Goal: Transaction & Acquisition: Purchase product/service

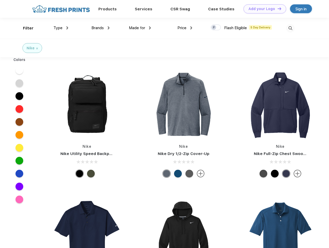
click at [263, 9] on link "Add your Logo Design Tool" at bounding box center [264, 8] width 43 height 9
click at [0, 0] on div "Design Tool" at bounding box center [0, 0] width 0 height 0
click at [277, 9] on link "Add your Logo Design Tool" at bounding box center [264, 8] width 43 height 9
click at [25, 28] on div "Filter" at bounding box center [28, 28] width 11 height 6
click at [61, 28] on span "Type" at bounding box center [57, 28] width 9 height 5
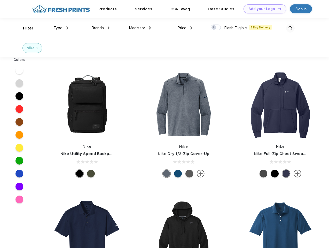
click at [100, 28] on span "Brands" at bounding box center [97, 28] width 12 height 5
click at [140, 28] on span "Made for" at bounding box center [137, 28] width 16 height 5
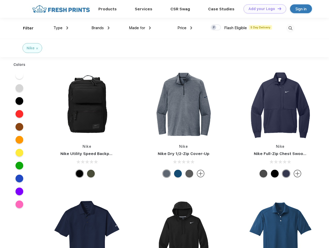
click at [185, 28] on span "Price" at bounding box center [181, 28] width 9 height 5
click at [216, 28] on div at bounding box center [216, 28] width 10 height 6
click at [214, 28] on input "checkbox" at bounding box center [212, 25] width 3 height 3
click at [290, 28] on img at bounding box center [290, 28] width 9 height 9
